Goal: Task Accomplishment & Management: Complete application form

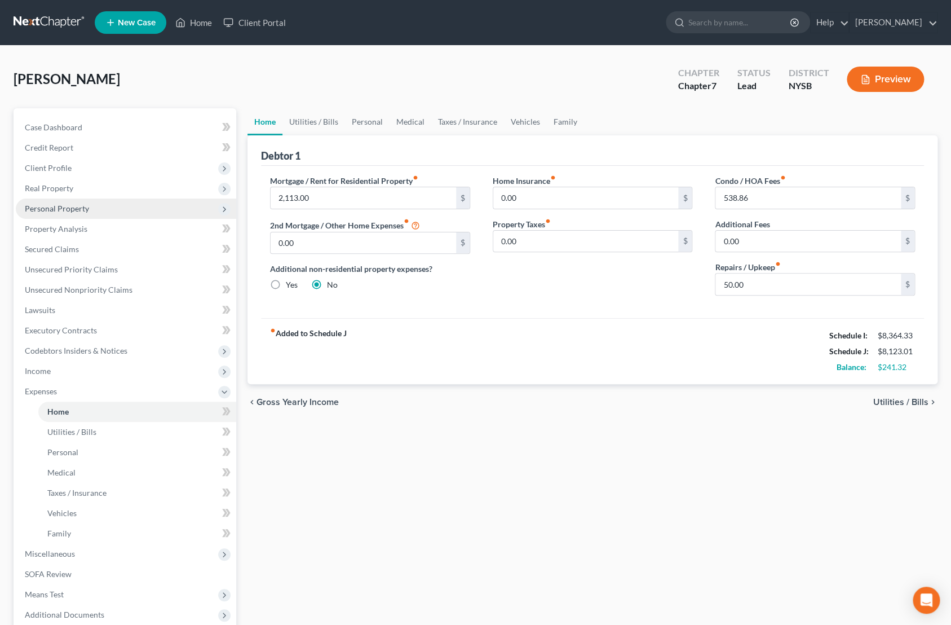
click at [65, 204] on span "Personal Property" at bounding box center [57, 209] width 64 height 10
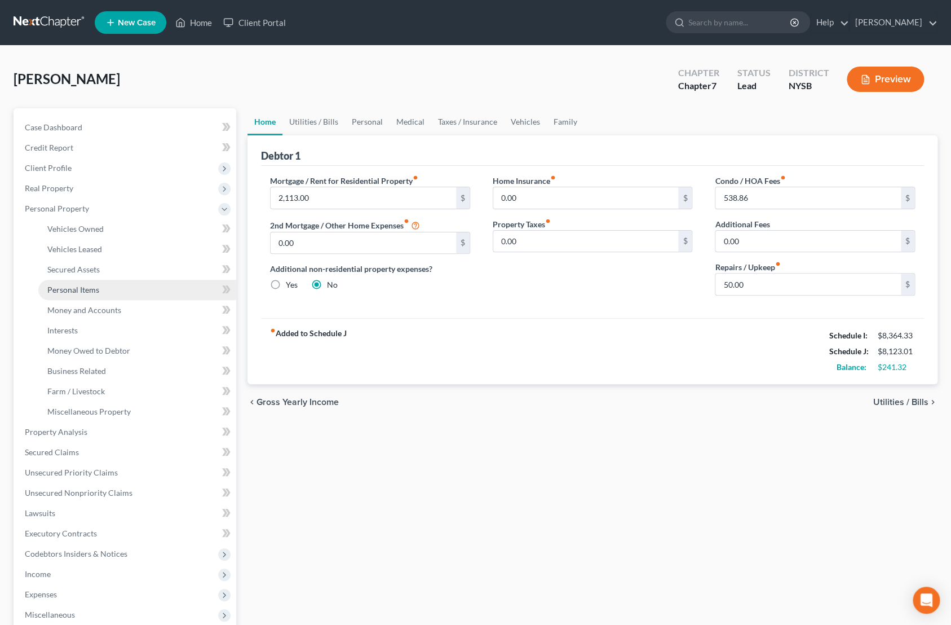
click at [103, 291] on link "Personal Items" at bounding box center [137, 290] width 198 height 20
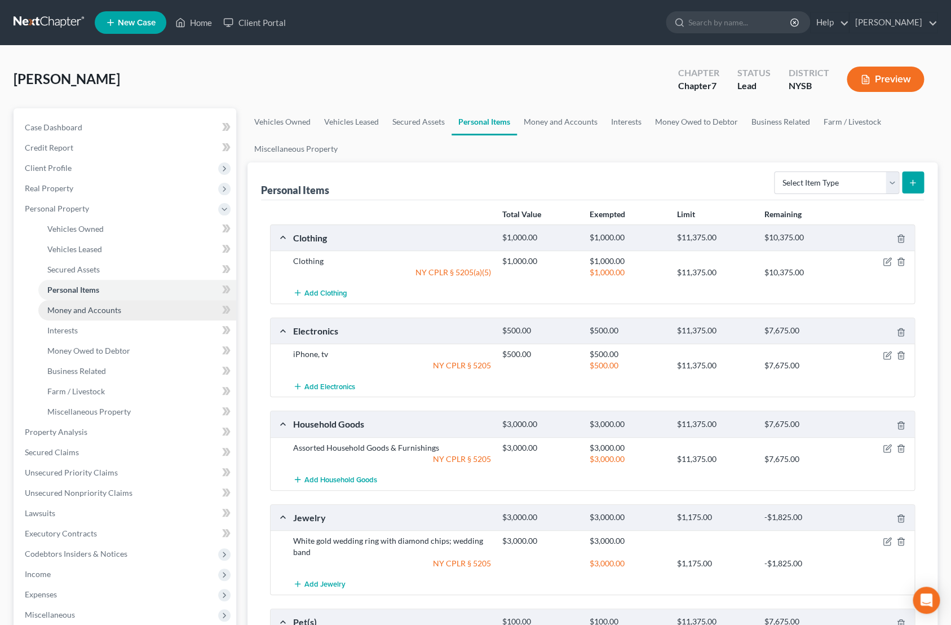
click at [112, 311] on span "Money and Accounts" at bounding box center [84, 310] width 74 height 10
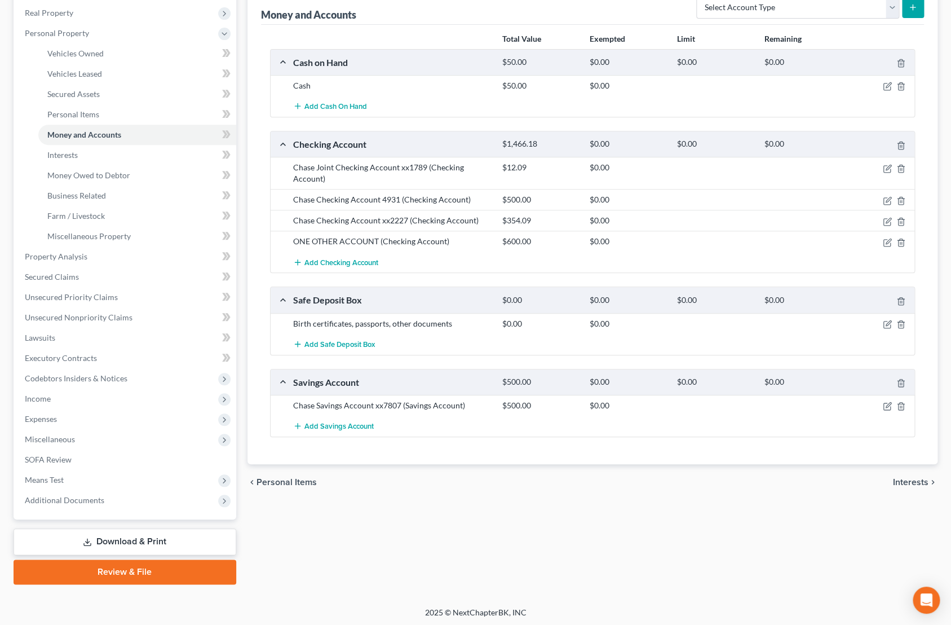
scroll to position [176, 0]
click at [887, 238] on icon "button" at bounding box center [886, 241] width 7 height 7
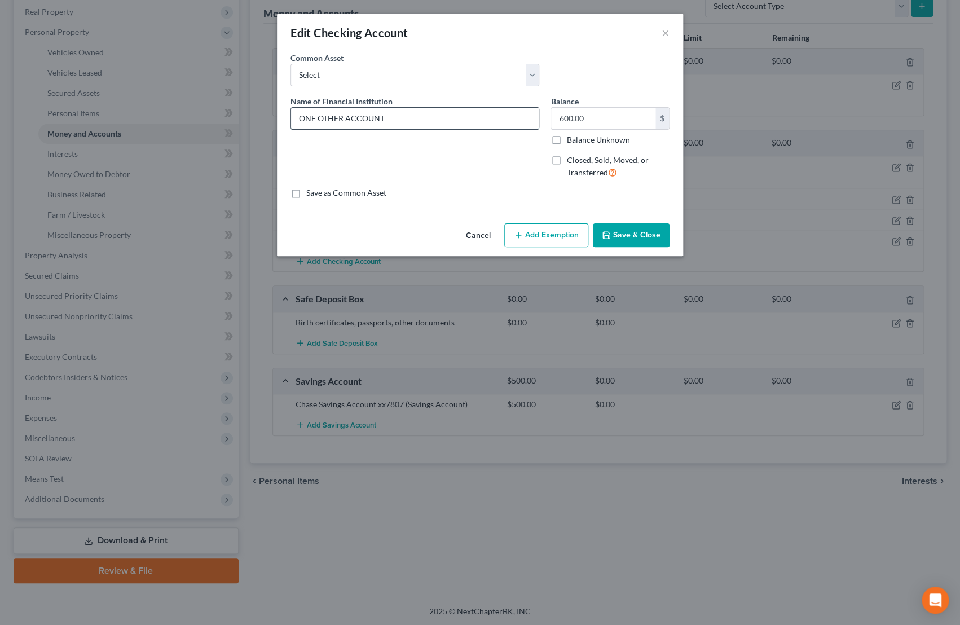
drag, startPoint x: 399, startPoint y: 118, endPoint x: 281, endPoint y: 105, distance: 118.6
click at [291, 108] on input "ONE OTHER ACCOUNT" at bounding box center [415, 118] width 248 height 21
type input "Sing Sing Employees FCU"
click at [648, 237] on button "Save & Close" at bounding box center [631, 235] width 77 height 24
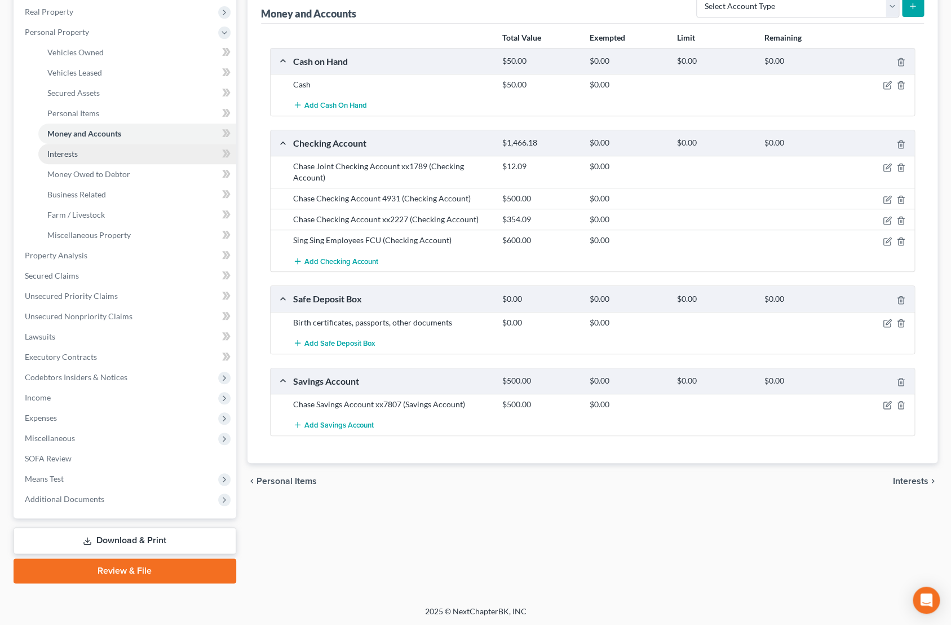
click at [69, 156] on span "Interests" at bounding box center [62, 154] width 30 height 10
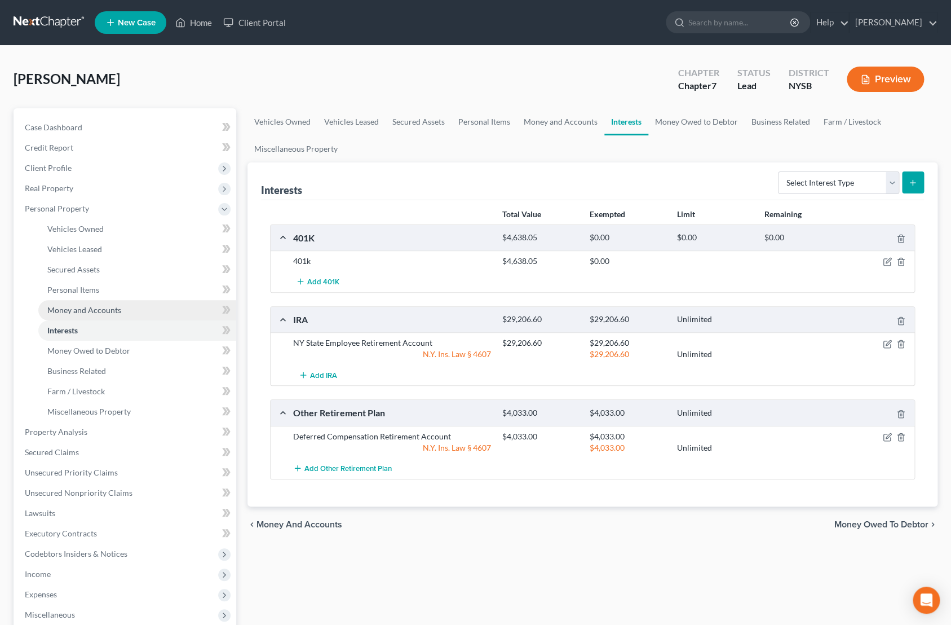
click at [121, 309] on link "Money and Accounts" at bounding box center [137, 310] width 198 height 20
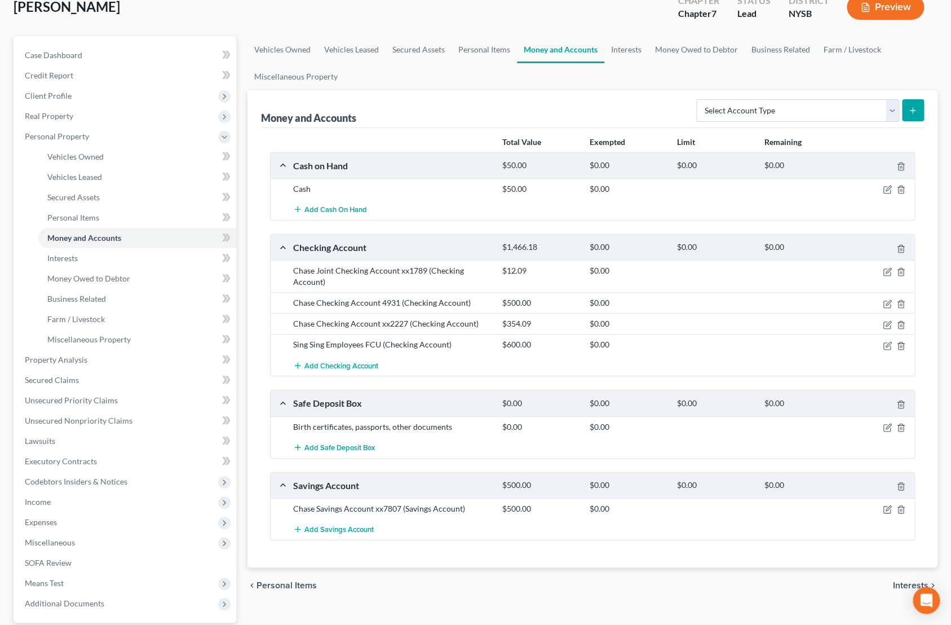
scroll to position [153, 0]
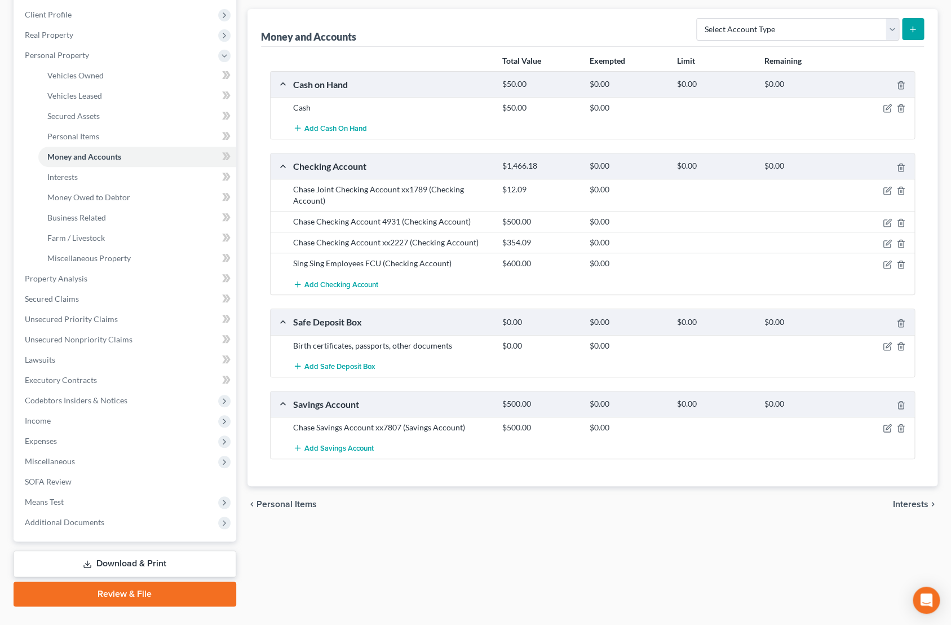
click at [126, 556] on link "Download & Print" at bounding box center [125, 563] width 223 height 26
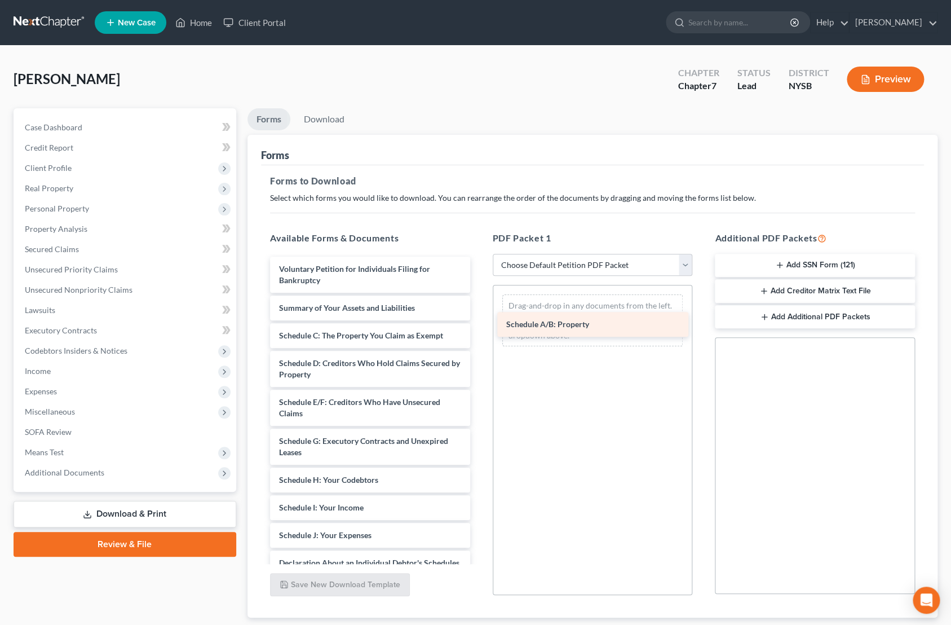
drag, startPoint x: 355, startPoint y: 333, endPoint x: 582, endPoint y: 322, distance: 227.4
click at [479, 322] on div "Schedule A/B: Property Voluntary Petition for Individuals Filing for Bankruptcy…" at bounding box center [370, 549] width 218 height 585
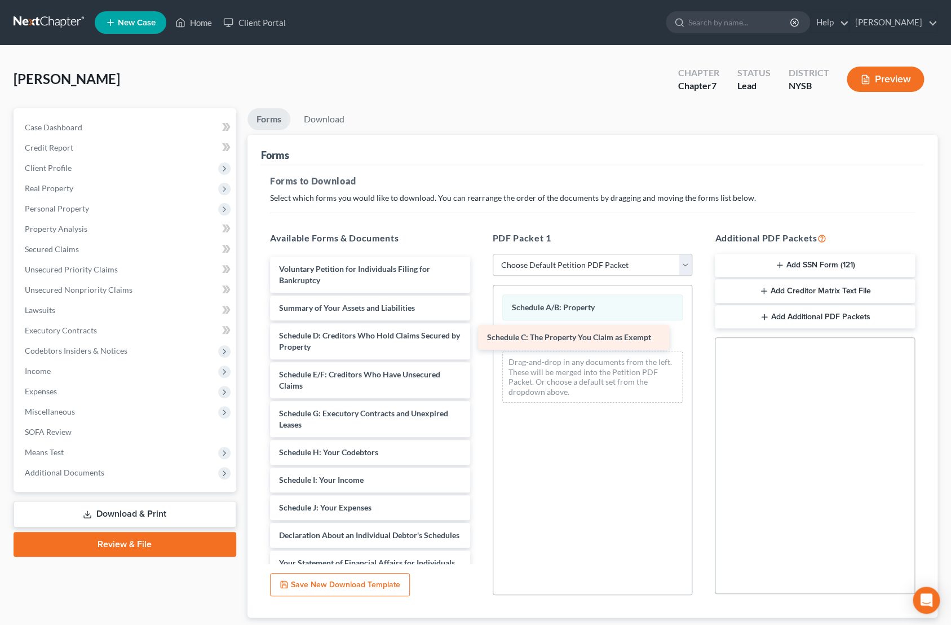
drag, startPoint x: 409, startPoint y: 334, endPoint x: 617, endPoint y: 337, distance: 208.6
click at [479, 337] on div "Schedule C: The Property You Claim as Exempt Voluntary Petition for Individuals…" at bounding box center [370, 535] width 218 height 557
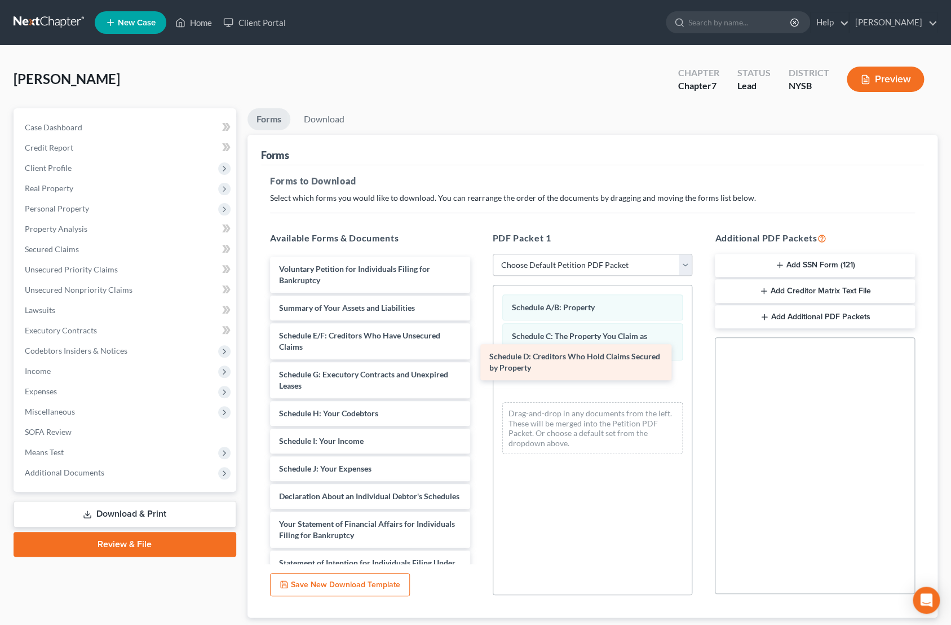
drag, startPoint x: 365, startPoint y: 342, endPoint x: 578, endPoint y: 367, distance: 214.1
click at [479, 367] on div "Schedule D: Creditors Who Hold Claims Secured by Property Voluntary Petition fo…" at bounding box center [370, 516] width 218 height 518
click at [578, 367] on div "Schedule D: Creditors Who Hold Claims Secured by Property" at bounding box center [576, 362] width 192 height 36
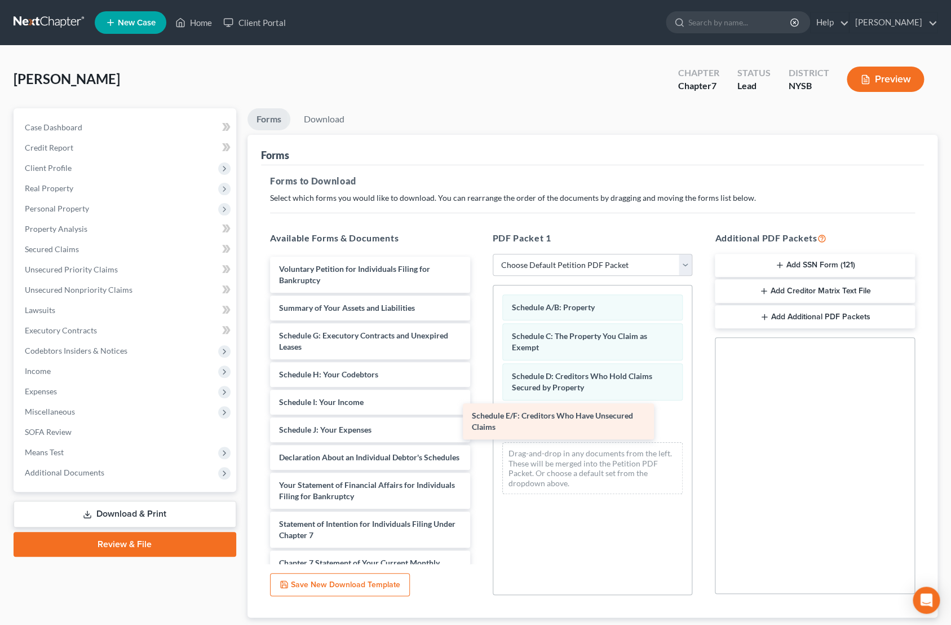
drag, startPoint x: 361, startPoint y: 343, endPoint x: 563, endPoint y: 419, distance: 215.7
click at [479, 419] on div "Schedule E/F: Creditors Who Have Unsecured Claims Voluntary Petition for Indivi…" at bounding box center [370, 496] width 218 height 479
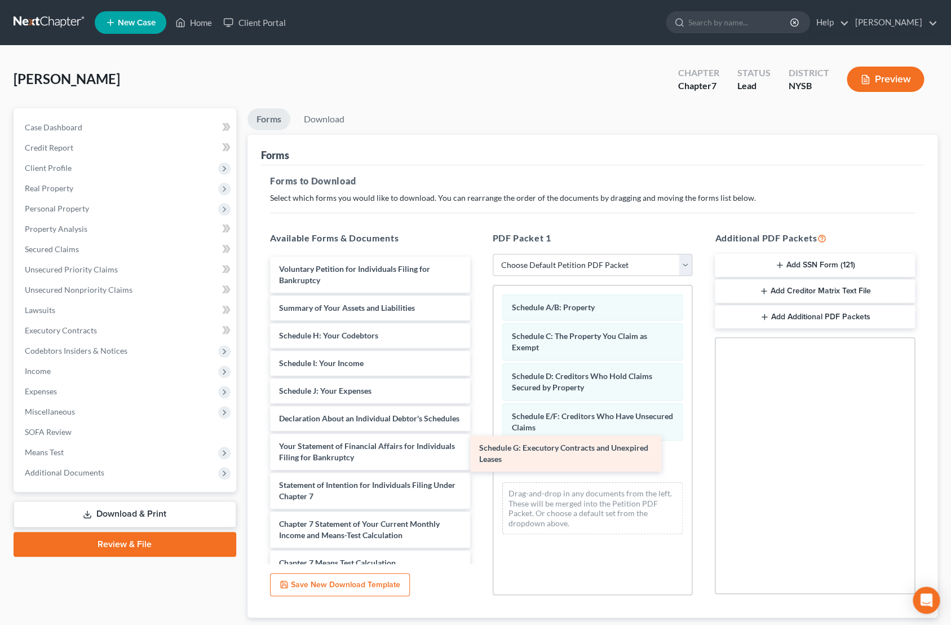
drag, startPoint x: 379, startPoint y: 339, endPoint x: 579, endPoint y: 452, distance: 230.0
click at [479, 452] on div "Schedule G: Executory Contracts and Unexpired Leases Voluntary Petition for Ind…" at bounding box center [370, 477] width 218 height 440
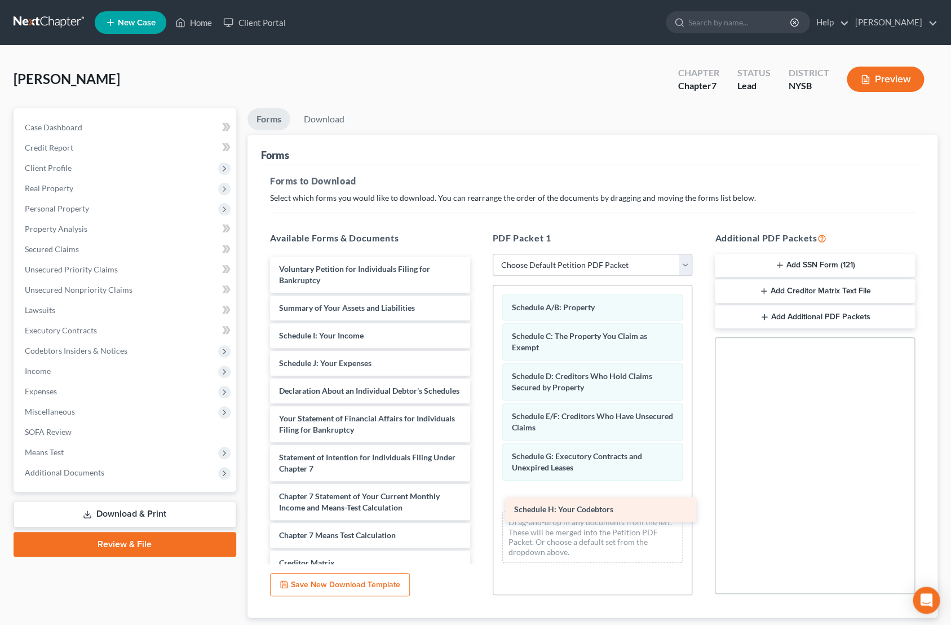
drag, startPoint x: 355, startPoint y: 335, endPoint x: 590, endPoint y: 509, distance: 292.3
click at [479, 509] on div "Schedule H: Your Codebtors Voluntary Petition for Individuals Filing for Bankru…" at bounding box center [370, 463] width 218 height 413
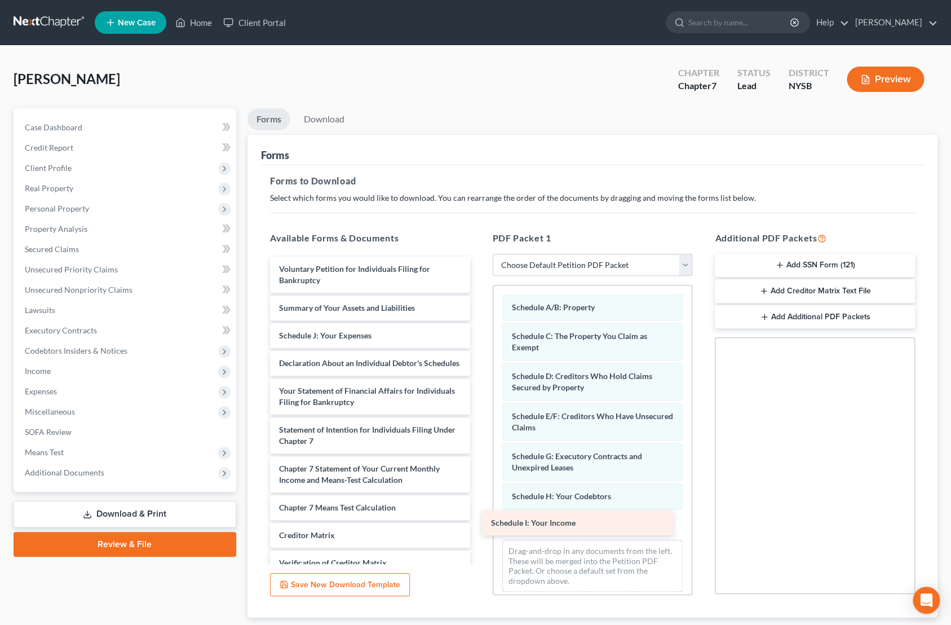
drag, startPoint x: 360, startPoint y: 337, endPoint x: 572, endPoint y: 525, distance: 283.5
click at [479, 525] on div "Schedule I: Your Income Voluntary Petition for Individuals Filing for Bankruptc…" at bounding box center [370, 449] width 218 height 385
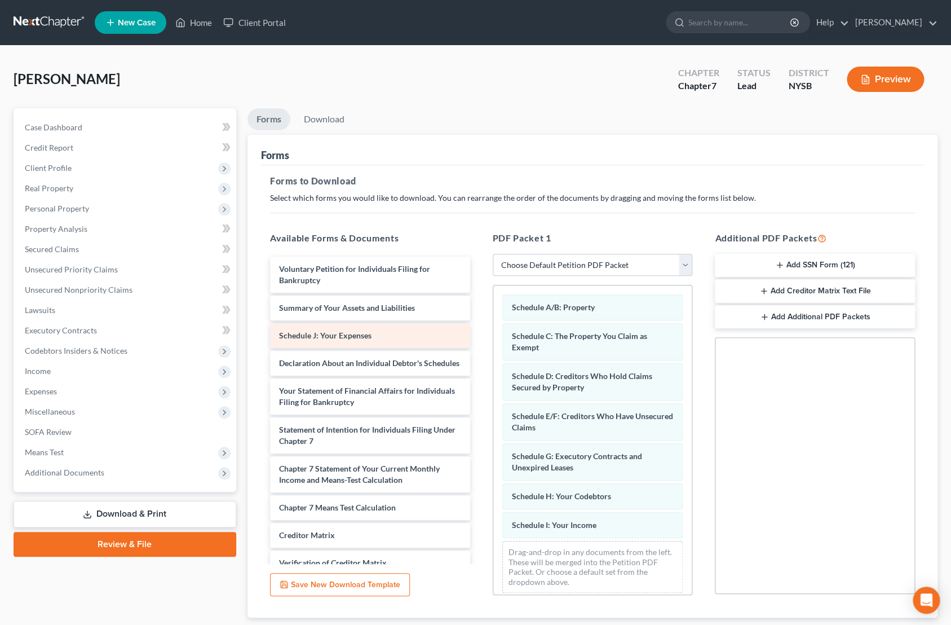
click at [370, 339] on span "Schedule J: Your Expenses" at bounding box center [325, 335] width 92 height 10
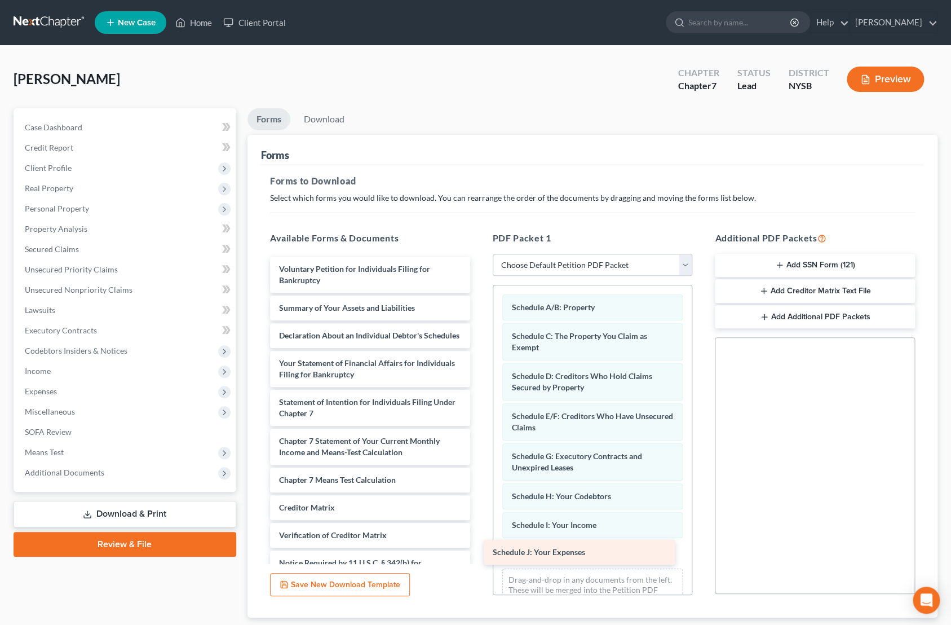
drag, startPoint x: 370, startPoint y: 339, endPoint x: 584, endPoint y: 556, distance: 305.0
click at [479, 556] on div "Schedule J: Your Expenses Voluntary Petition for Individuals Filing for Bankrup…" at bounding box center [370, 435] width 218 height 357
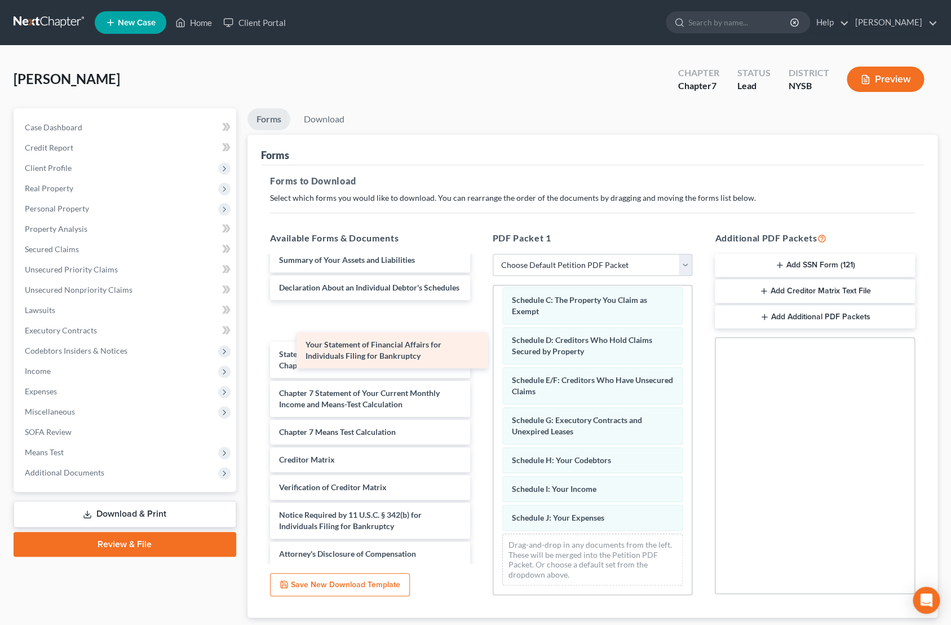
scroll to position [25, 0]
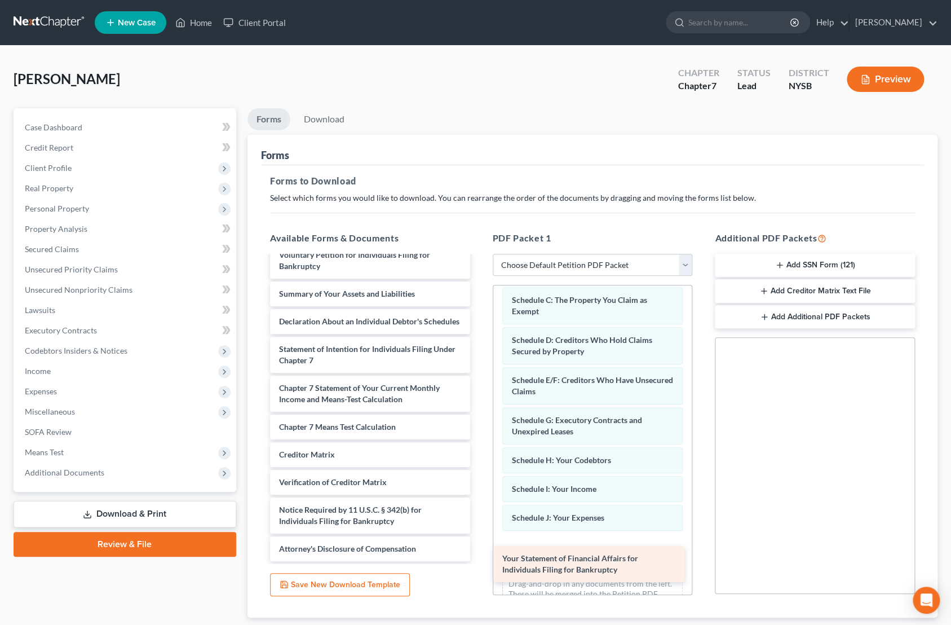
drag, startPoint x: 389, startPoint y: 332, endPoint x: 612, endPoint y: 564, distance: 322.6
click at [479, 561] on div "Your Statement of Financial Affairs for Individuals Filing for Bankruptcy Volun…" at bounding box center [370, 401] width 218 height 319
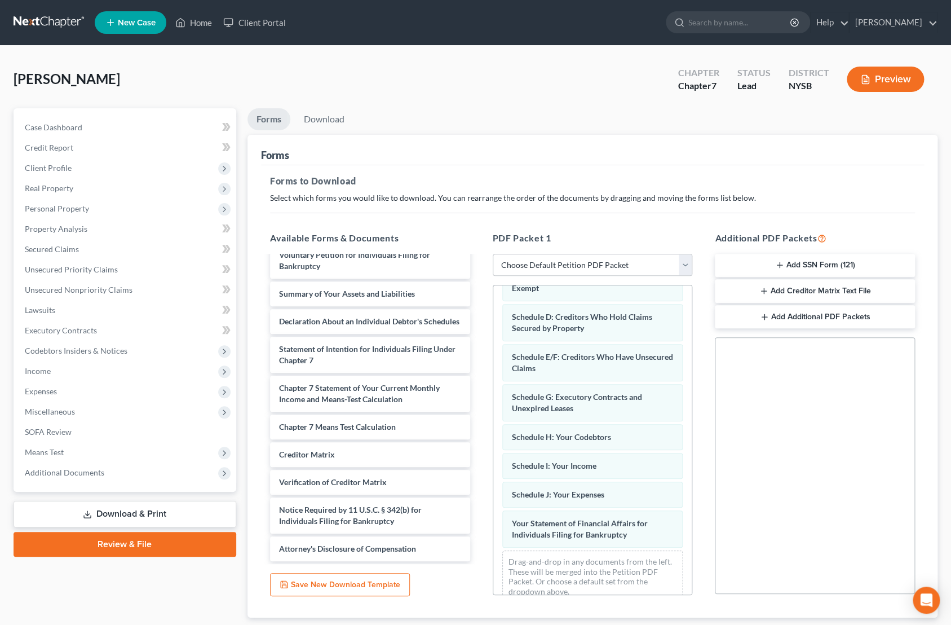
scroll to position [76, 0]
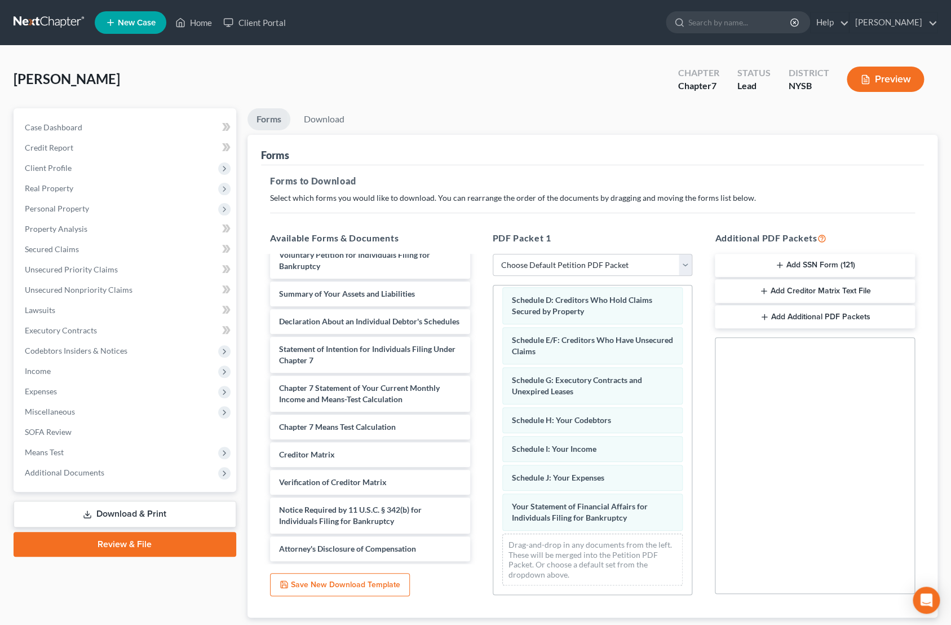
click at [147, 512] on link "Download & Print" at bounding box center [125, 514] width 223 height 26
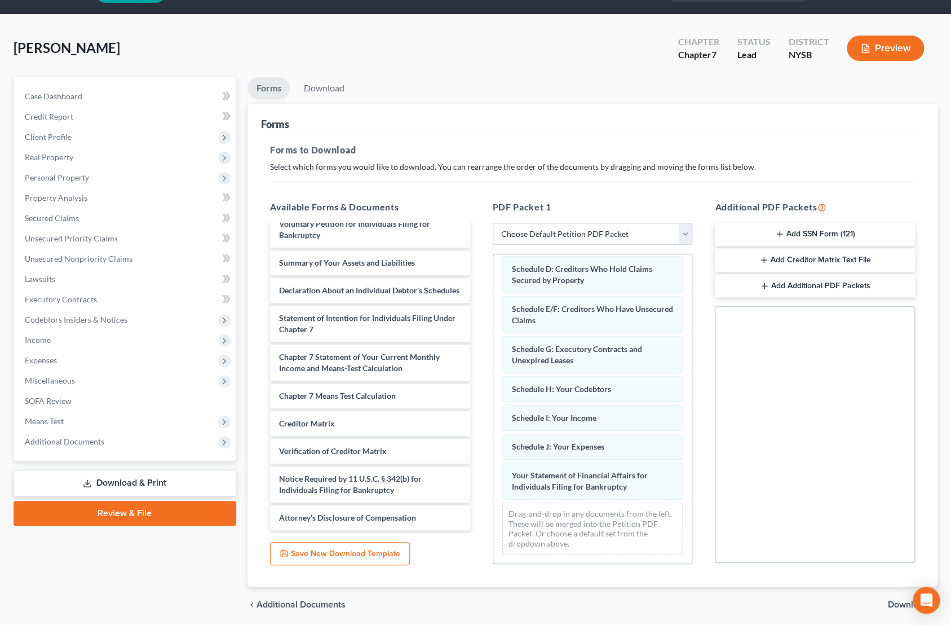
scroll to position [71, 0]
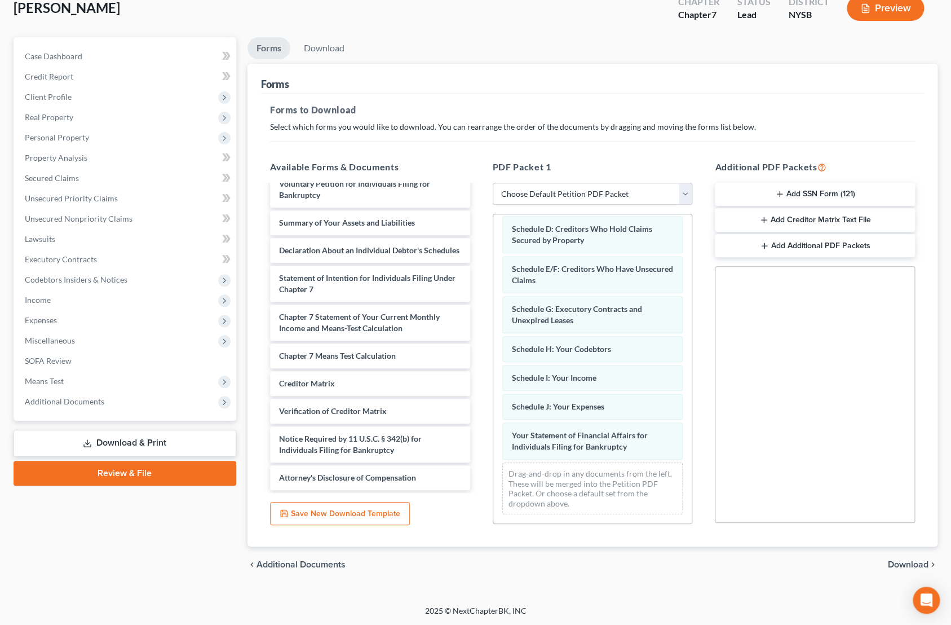
click at [910, 562] on span "Download" at bounding box center [908, 564] width 41 height 9
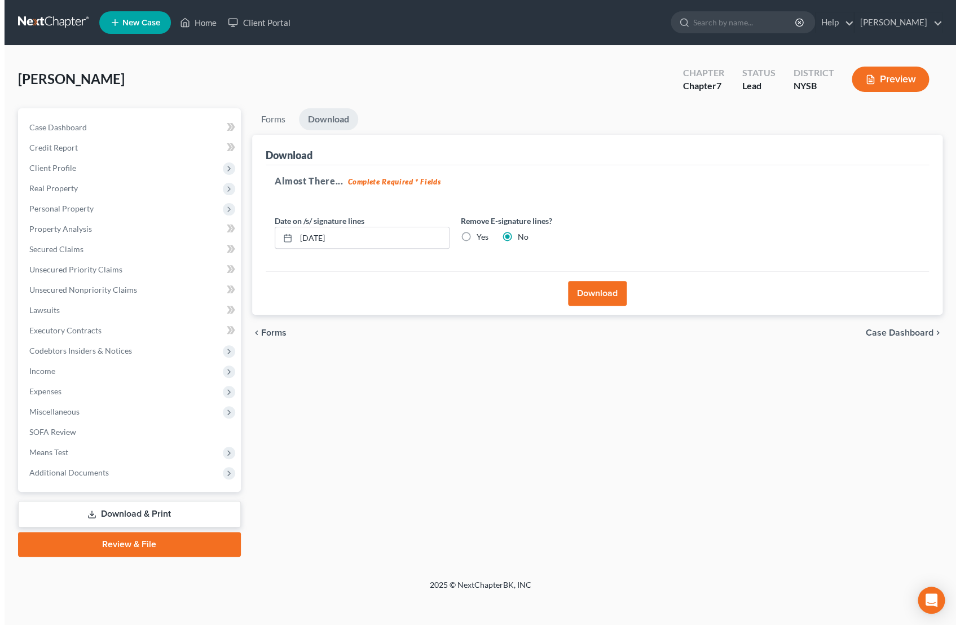
scroll to position [0, 0]
click at [474, 236] on label "Yes" at bounding box center [480, 236] width 12 height 11
click at [479, 236] on input "Yes" at bounding box center [482, 234] width 7 height 7
radio input "true"
radio input "false"
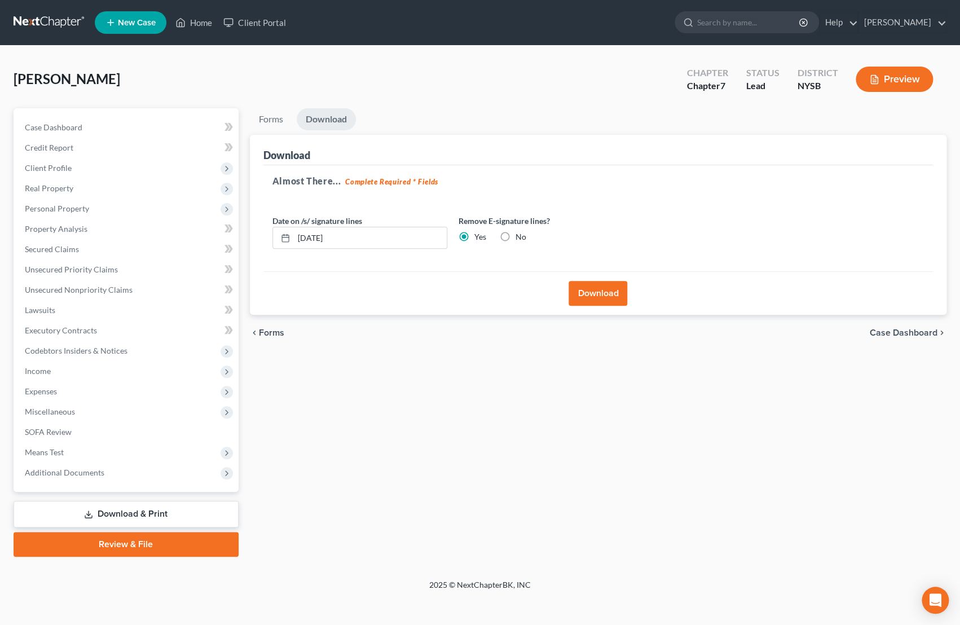
click at [608, 286] on button "Download" at bounding box center [597, 293] width 59 height 25
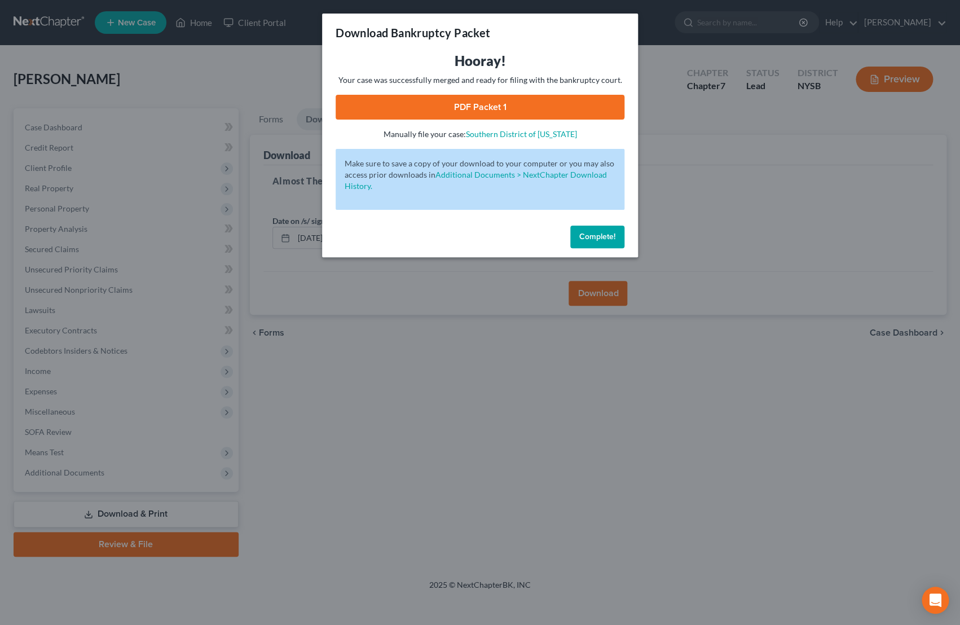
click at [520, 114] on link "PDF Packet 1" at bounding box center [479, 107] width 289 height 25
click at [604, 241] on span "Complete!" at bounding box center [597, 237] width 36 height 10
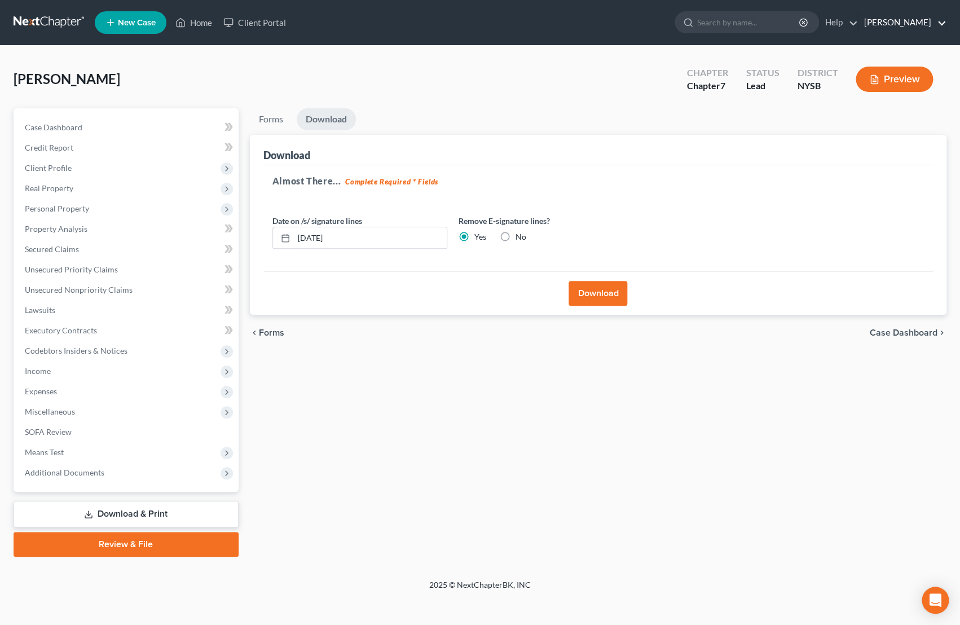
click at [904, 20] on link "[PERSON_NAME]" at bounding box center [901, 22] width 87 height 20
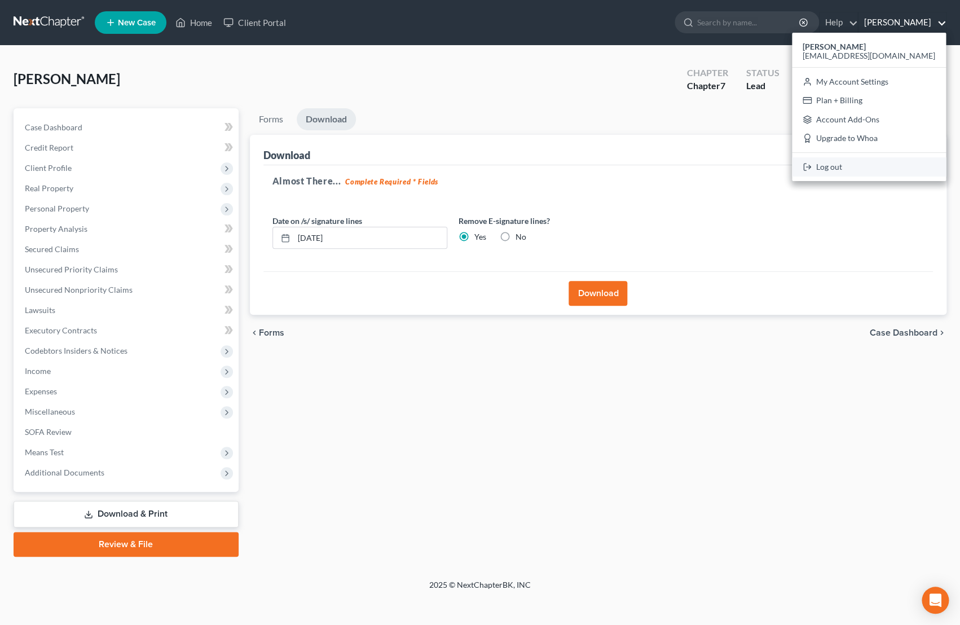
click at [881, 166] on link "Log out" at bounding box center [869, 166] width 154 height 19
